Goal: Information Seeking & Learning: Learn about a topic

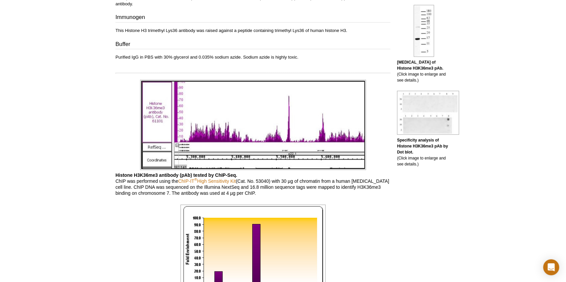
scroll to position [332, 0]
click at [342, 188] on p "Histone H3K36me3 antibody (pAb) tested by ChIP-Seq. ChIP was performed using th…" at bounding box center [252, 184] width 275 height 24
click at [323, 128] on img at bounding box center [253, 125] width 226 height 90
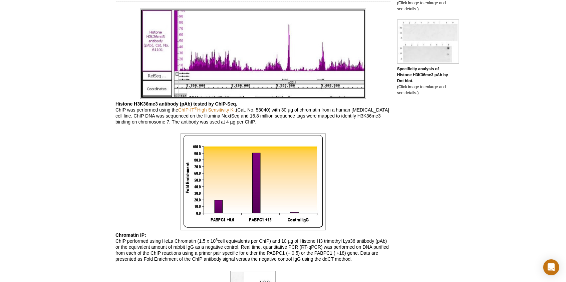
scroll to position [402, 0]
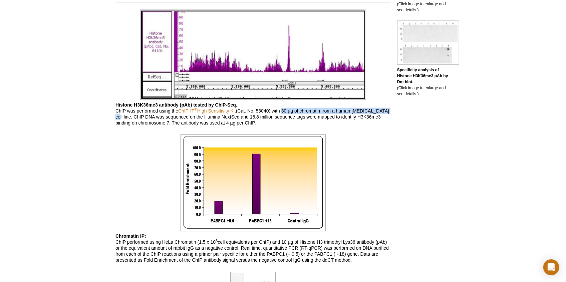
drag, startPoint x: 284, startPoint y: 110, endPoint x: 384, endPoint y: 112, distance: 99.7
click at [385, 111] on p "Histone H3K36me3 antibody (pAb) tested by ChIP-Seq. ChIP was performed using th…" at bounding box center [252, 114] width 275 height 24
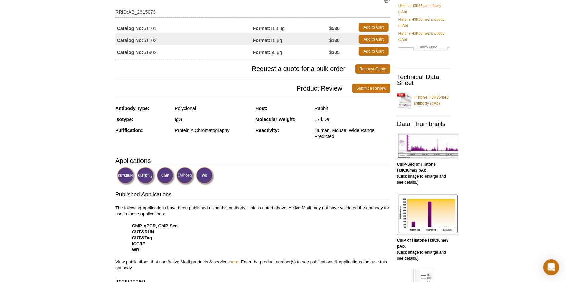
scroll to position [67, 0]
drag, startPoint x: 314, startPoint y: 109, endPoint x: 333, endPoint y: 108, distance: 19.7
click at [333, 108] on div "Host: Rabbit" at bounding box center [322, 111] width 135 height 11
click at [328, 122] on div "17 kDa" at bounding box center [352, 120] width 76 height 6
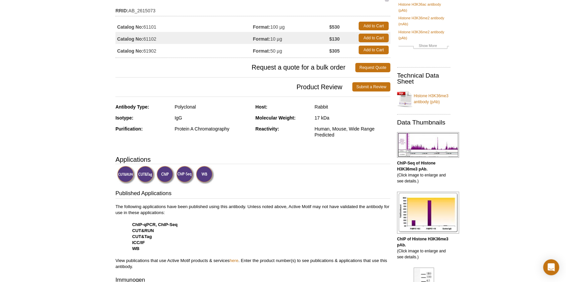
scroll to position [68, 0]
click at [144, 172] on img at bounding box center [146, 175] width 18 height 18
click at [144, 177] on img at bounding box center [146, 175] width 18 height 18
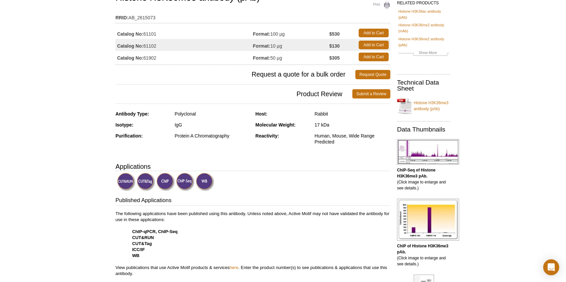
scroll to position [0, 0]
